Goal: Participate in discussion

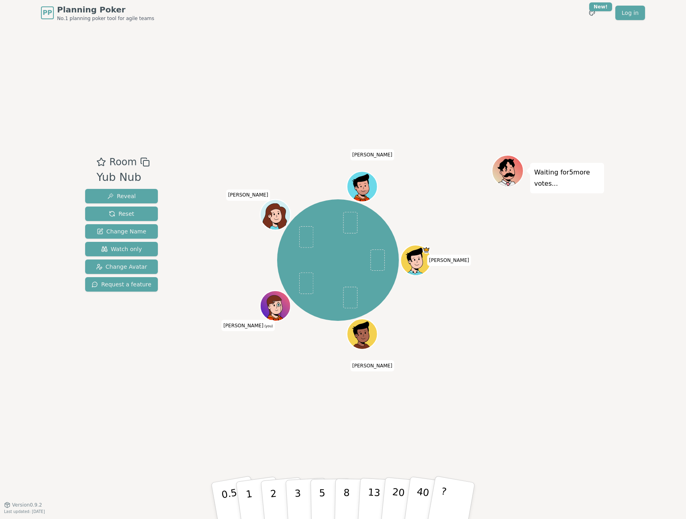
click at [222, 431] on div "Room Yub Nub Reveal Reset Change Name Watch only Change Avatar Request a featur…" at bounding box center [343, 265] width 522 height 479
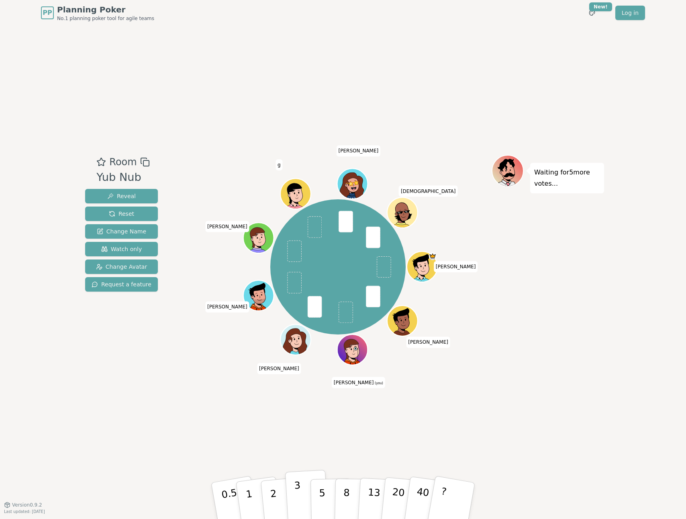
click at [302, 492] on button "3" at bounding box center [307, 501] width 44 height 63
click at [565, 334] on div "Waiting for 4 more votes..." at bounding box center [547, 265] width 112 height 221
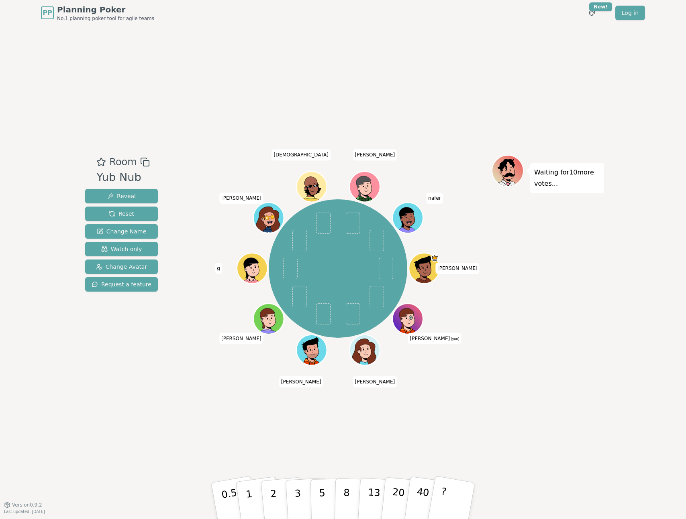
click at [226, 459] on div "Room Yub Nub Reveal Reset Change Name Watch only Change Avatar Request a featur…" at bounding box center [343, 265] width 522 height 479
click at [200, 353] on div "[PERSON_NAME] (you) [PERSON_NAME] [PERSON_NAME] g [PERSON_NAME]" at bounding box center [337, 268] width 307 height 199
click at [502, 215] on div "Waiting for 10 more votes..." at bounding box center [547, 265] width 112 height 221
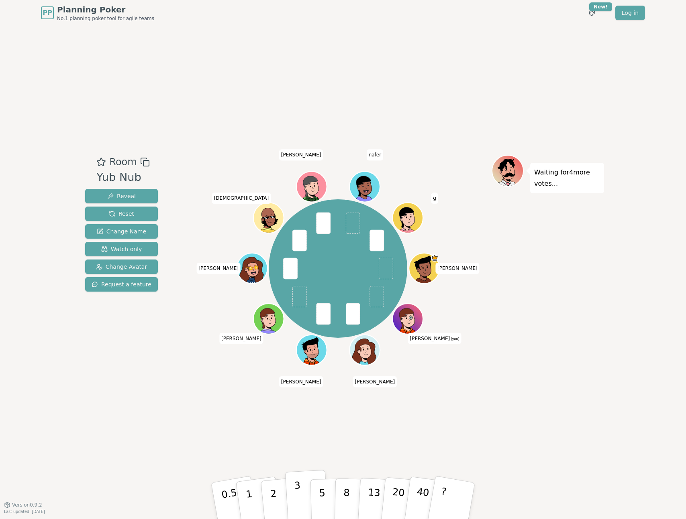
click at [302, 490] on button "3" at bounding box center [307, 501] width 44 height 63
drag, startPoint x: 399, startPoint y: 422, endPoint x: 382, endPoint y: 436, distance: 22.2
click at [399, 422] on div "Room Yub Nub Reveal Reset Change Name Watch only Change Avatar Request a featur…" at bounding box center [343, 265] width 522 height 479
click at [326, 430] on div "Room Yub Nub Reveal Reset Change Name Watch only Change Avatar Request a featur…" at bounding box center [343, 265] width 522 height 479
click at [343, 436] on div "Room Yub Nub Reveal Reset Change Name Watch only Change Avatar Request a featur…" at bounding box center [343, 265] width 522 height 479
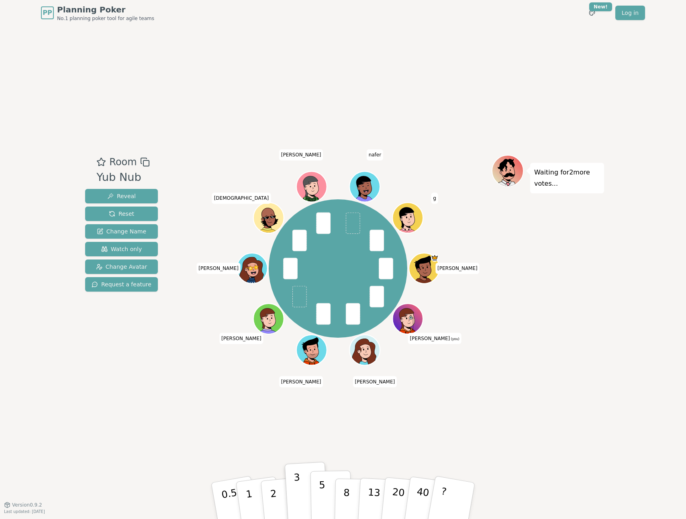
click at [321, 484] on p "5" at bounding box center [322, 501] width 7 height 43
click at [293, 490] on button "3" at bounding box center [307, 501] width 44 height 63
click at [302, 498] on button "3" at bounding box center [307, 501] width 44 height 63
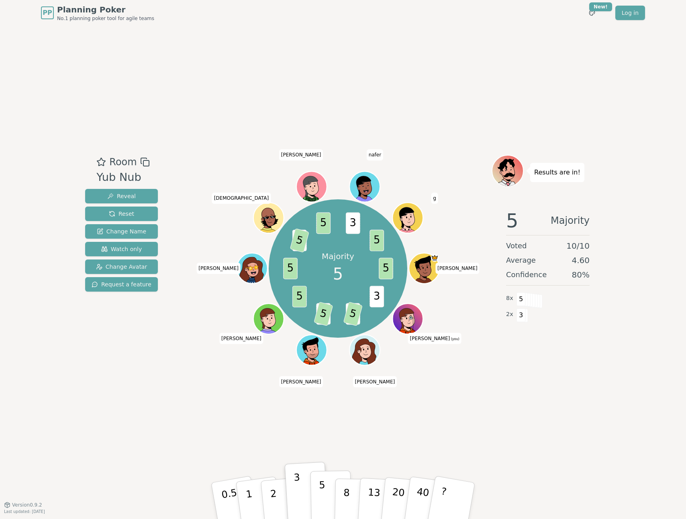
click at [322, 494] on p "5" at bounding box center [322, 501] width 7 height 43
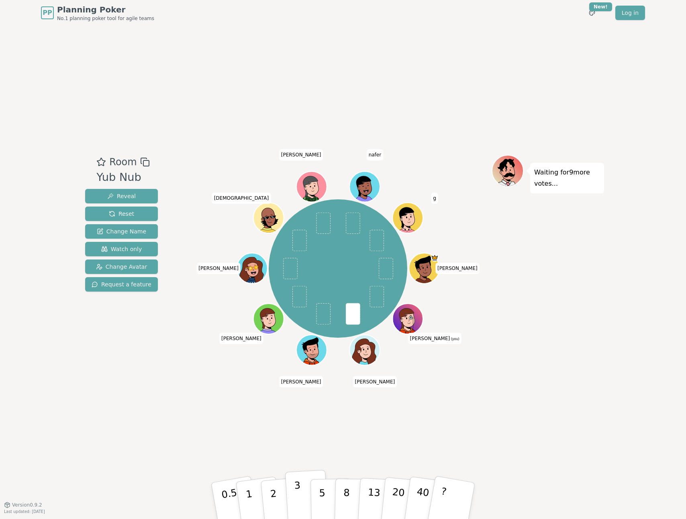
click at [297, 489] on p "3" at bounding box center [298, 502] width 9 height 44
click at [296, 499] on p "3" at bounding box center [298, 502] width 9 height 44
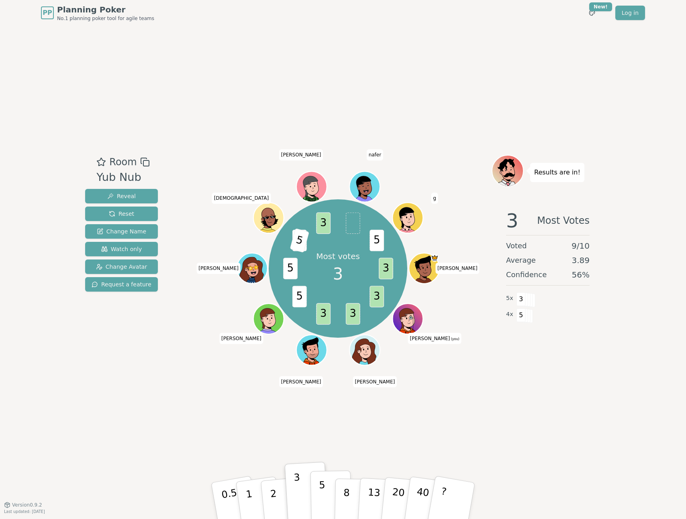
click at [324, 492] on p "5" at bounding box center [322, 501] width 7 height 43
